Goal: Find specific page/section: Find specific page/section

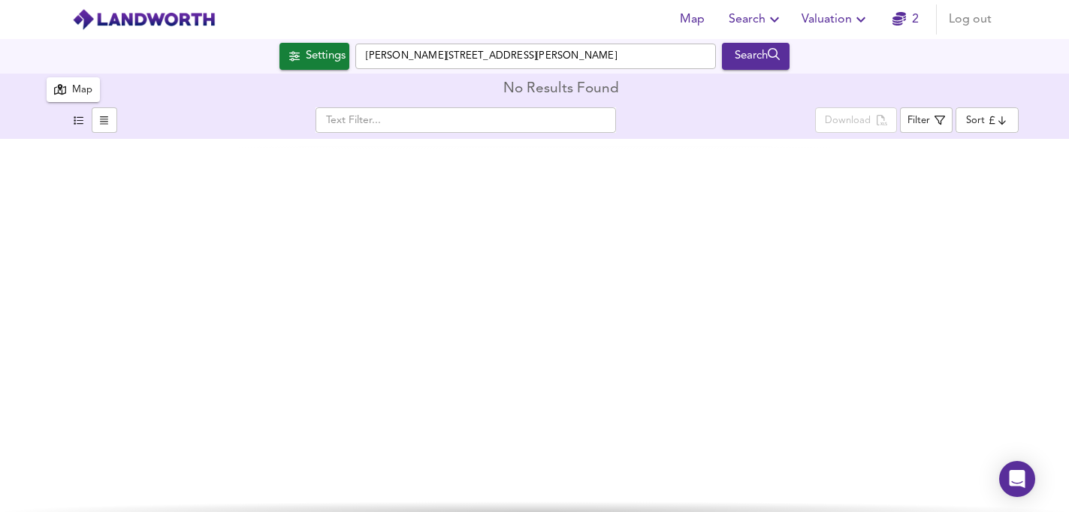
click at [146, 26] on img at bounding box center [143, 19] width 143 height 23
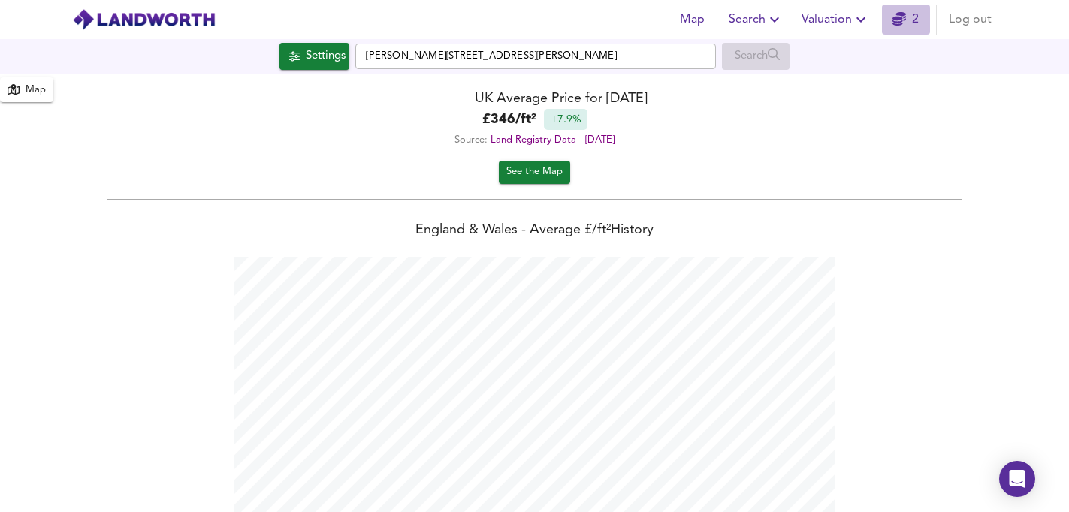
click at [911, 18] on link "2" at bounding box center [905, 19] width 26 height 21
